Goal: Share content: Share content

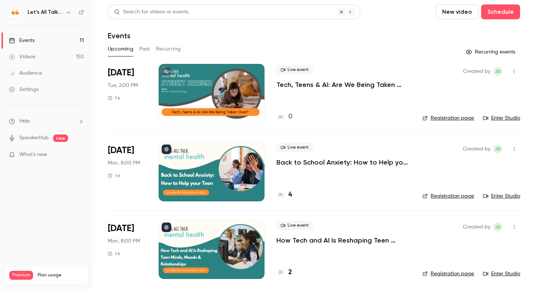
click at [140, 13] on div "Search for videos or events" at bounding box center [151, 12] width 74 height 8
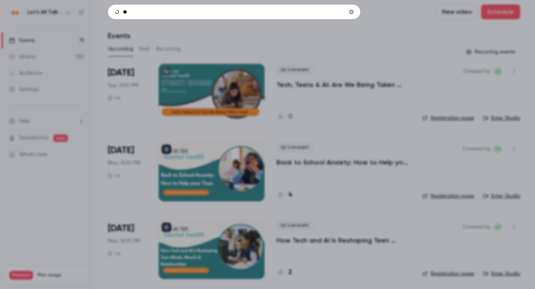
type input "*"
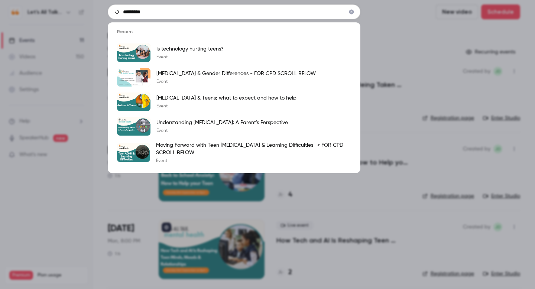
type input "*********"
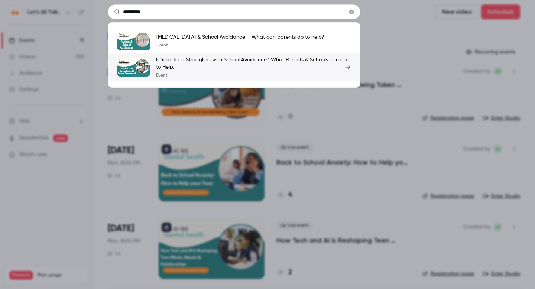
click at [196, 57] on p "Is Your Teen Struggling with School Avoidance? What Parents & Schools can do to…" at bounding box center [253, 63] width 195 height 15
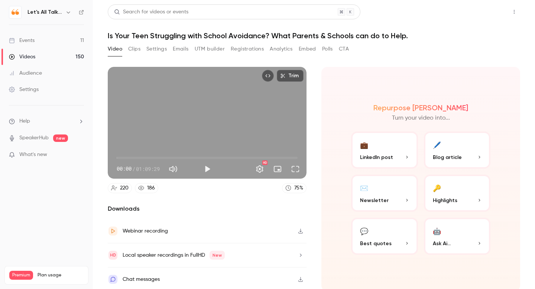
click at [482, 13] on button "Share" at bounding box center [487, 11] width 29 height 15
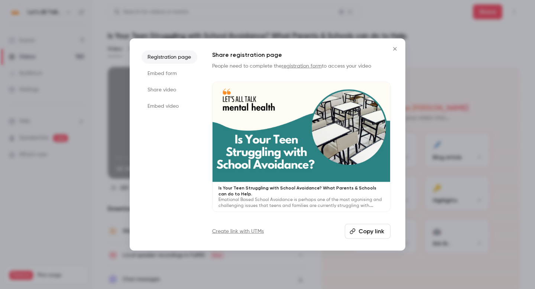
click at [358, 232] on button "Copy link" at bounding box center [368, 231] width 46 height 15
click at [394, 52] on button "Close" at bounding box center [394, 49] width 15 height 15
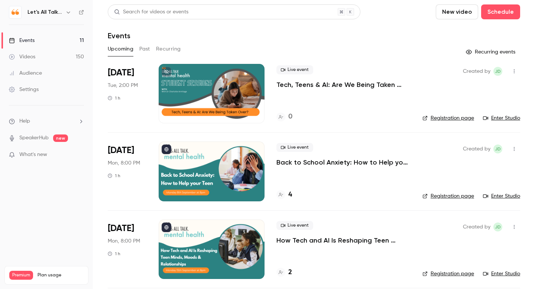
click at [165, 12] on div "Search for videos or events" at bounding box center [151, 12] width 74 height 8
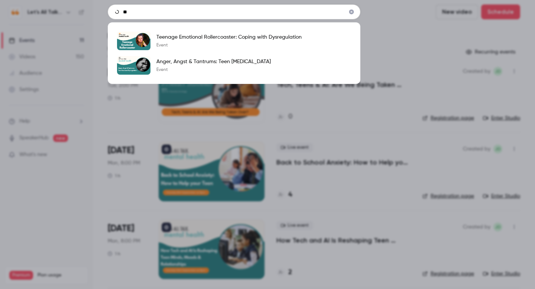
type input "*"
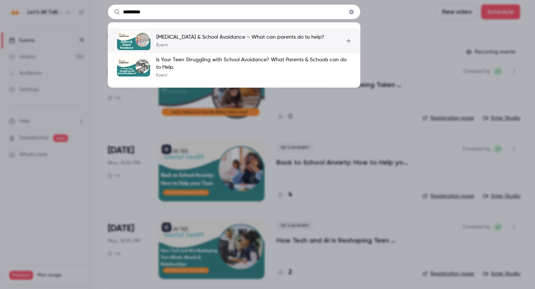
type input "*********"
click at [192, 36] on p "[MEDICAL_DATA] & School Avoidance – What can parents do to help?" at bounding box center [240, 36] width 168 height 7
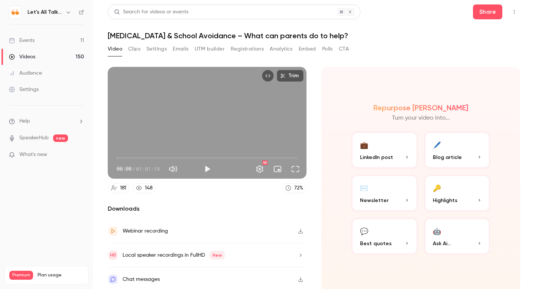
click at [513, 15] on button "Top Bar Actions" at bounding box center [514, 12] width 12 height 12
click at [488, 13] on div at bounding box center [267, 144] width 535 height 289
click at [42, 16] on div "Let's All Talk Mental Health" at bounding box center [49, 12] width 45 height 9
click at [27, 45] on link "Events 11" at bounding box center [46, 40] width 93 height 16
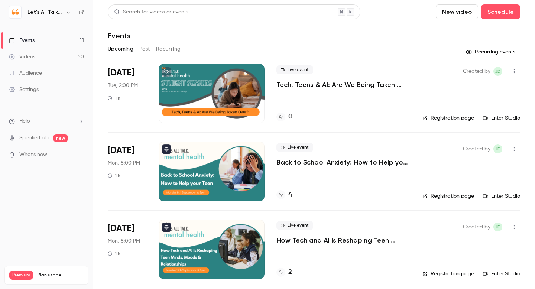
click at [27, 56] on div "Videos" at bounding box center [22, 56] width 26 height 7
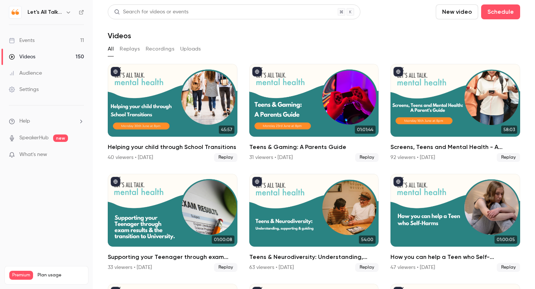
click at [144, 11] on div "Search for videos or events" at bounding box center [151, 12] width 74 height 8
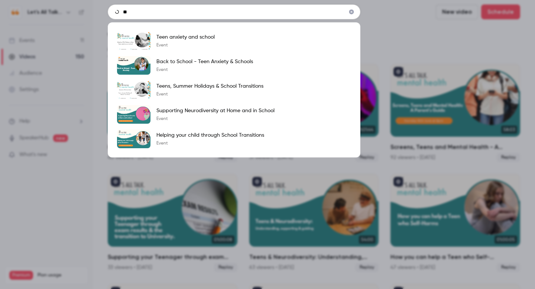
type input "*"
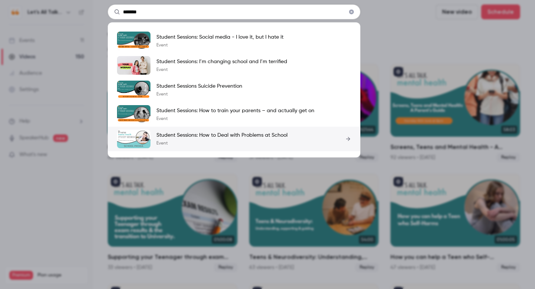
type input "*******"
click at [186, 135] on p "Student Sessions: How to Deal with Problems at School" at bounding box center [221, 134] width 131 height 7
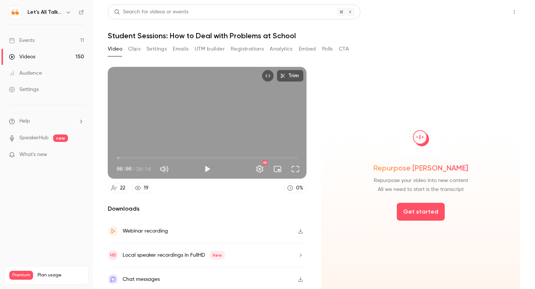
click at [483, 11] on button "Share" at bounding box center [487, 11] width 29 height 15
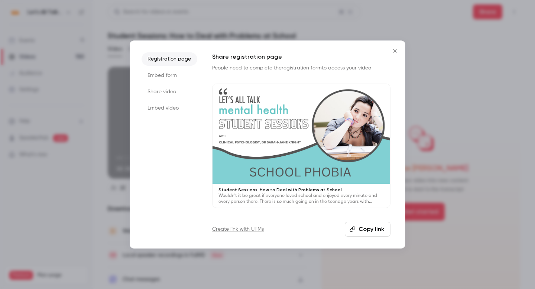
click at [366, 233] on button "Copy link" at bounding box center [368, 229] width 46 height 15
click at [394, 48] on icon "Close" at bounding box center [394, 51] width 9 height 6
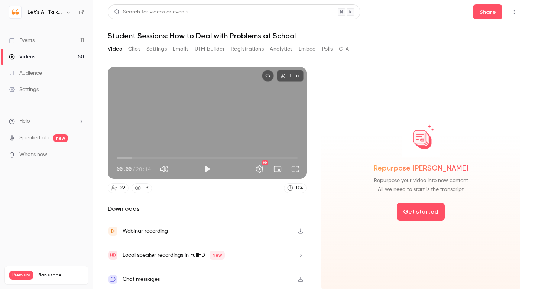
click at [26, 40] on div "Events" at bounding box center [22, 40] width 26 height 7
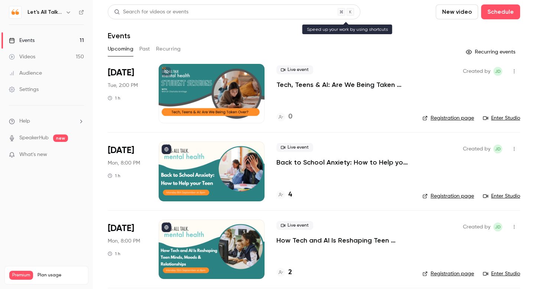
click at [139, 13] on div "Search for videos or events" at bounding box center [151, 12] width 74 height 8
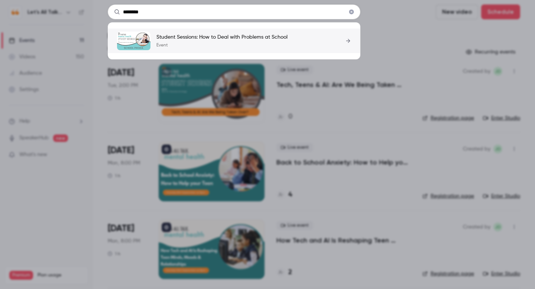
type input "********"
click at [180, 35] on p "Student Sessions: How to Deal with Problems at School" at bounding box center [221, 36] width 131 height 7
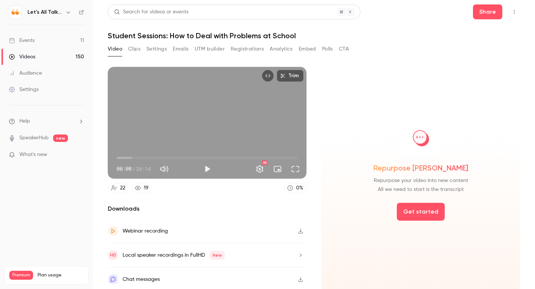
click at [519, 12] on button "Top Bar Actions" at bounding box center [514, 12] width 12 height 12
click at [33, 44] on div at bounding box center [267, 144] width 535 height 289
click at [23, 42] on div "Events" at bounding box center [22, 40] width 26 height 7
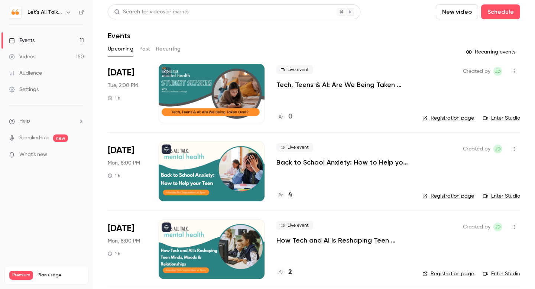
click at [319, 88] on p "Tech, Teens & AI: Are We Being Taken Over?" at bounding box center [343, 84] width 134 height 9
